Goal: Task Accomplishment & Management: Use online tool/utility

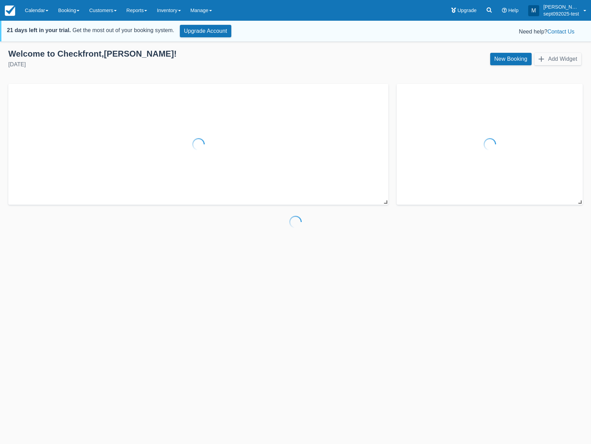
click at [572, 9] on div at bounding box center [295, 222] width 591 height 444
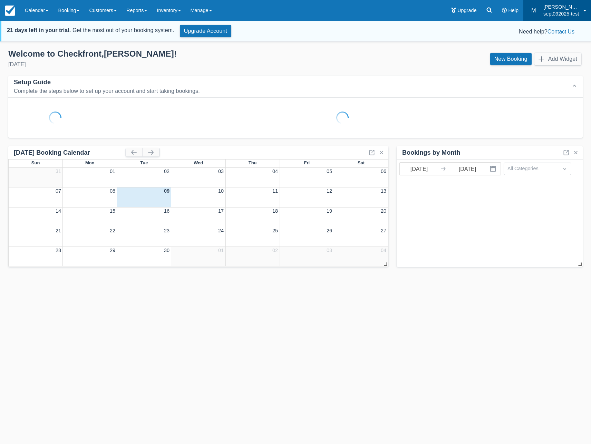
click at [580, 11] on link "M [PERSON_NAME] sept092025-test" at bounding box center [558, 10] width 68 height 21
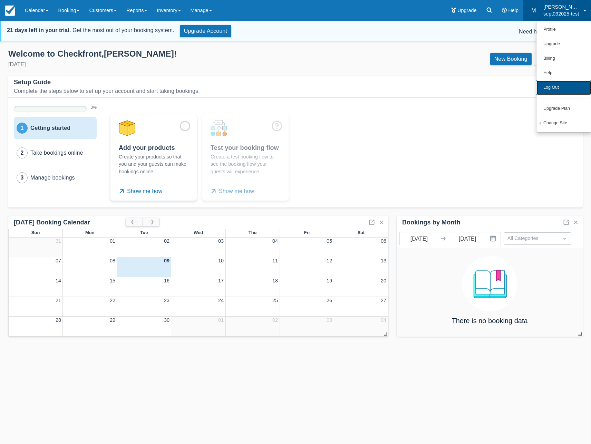
click at [556, 91] on link "Log Out" at bounding box center [564, 87] width 55 height 15
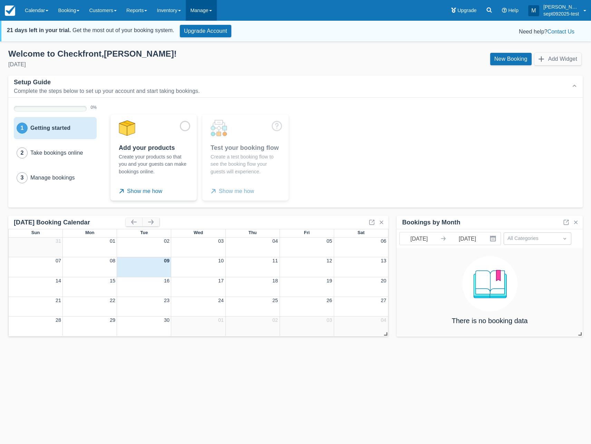
click at [206, 11] on link "Manage" at bounding box center [201, 10] width 31 height 21
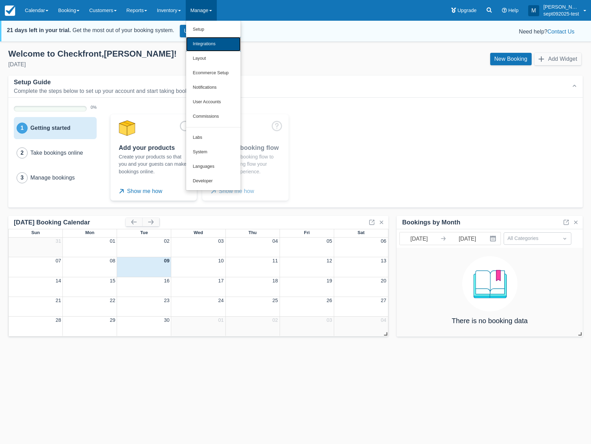
click at [219, 43] on link "Integrations" at bounding box center [213, 44] width 55 height 15
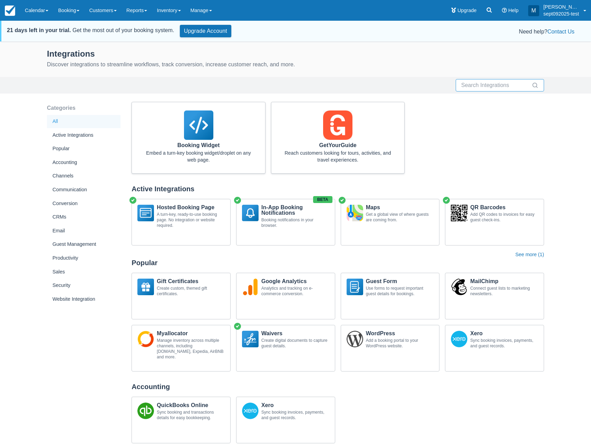
click at [484, 86] on input "text" at bounding box center [495, 85] width 69 height 12
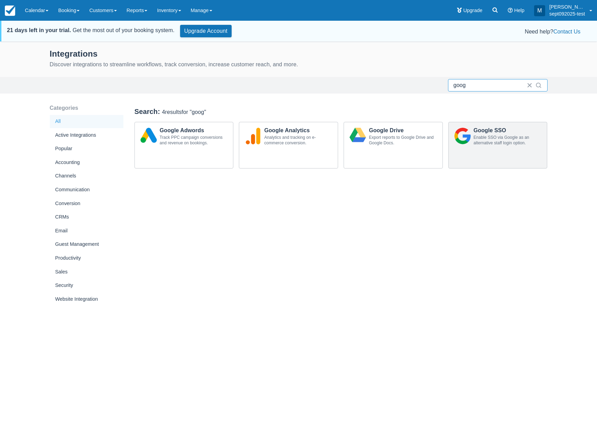
type input "goog"
click at [451, 157] on div "Google SSO Enable SSO via Google as an alternative staff login option." at bounding box center [497, 145] width 99 height 47
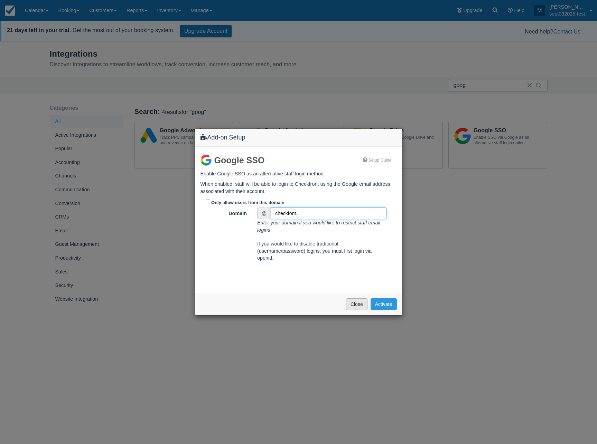
type input "checkfont."
click at [364, 307] on button "Close" at bounding box center [356, 304] width 21 height 12
